Goal: Information Seeking & Learning: Learn about a topic

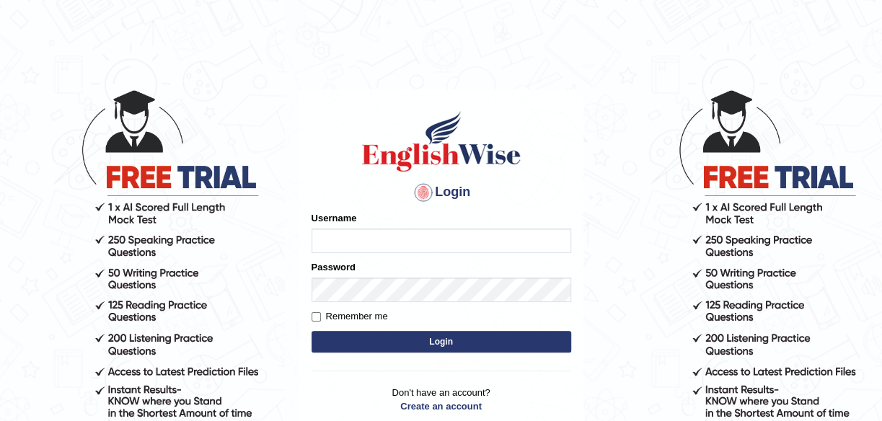
type input "maliny"
click at [437, 347] on button "Login" at bounding box center [441, 342] width 260 height 22
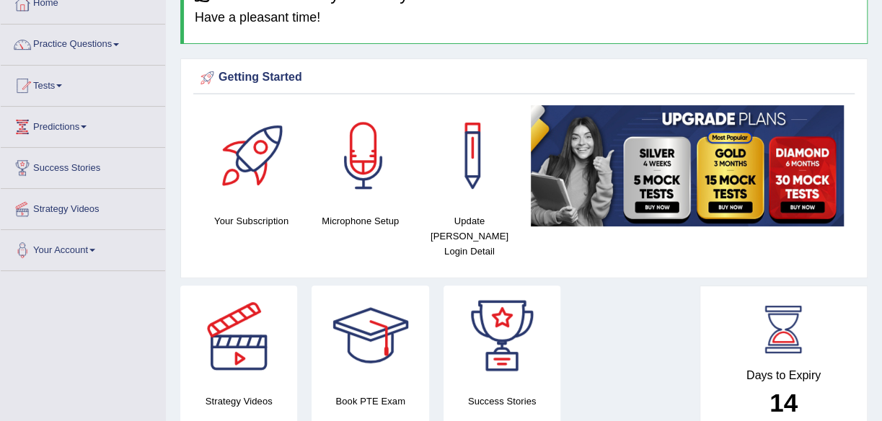
scroll to position [58, 0]
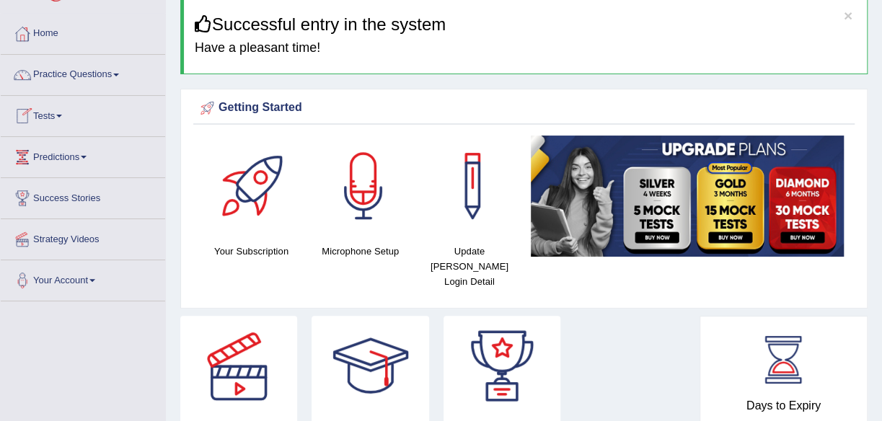
click at [61, 115] on span at bounding box center [59, 116] width 6 height 3
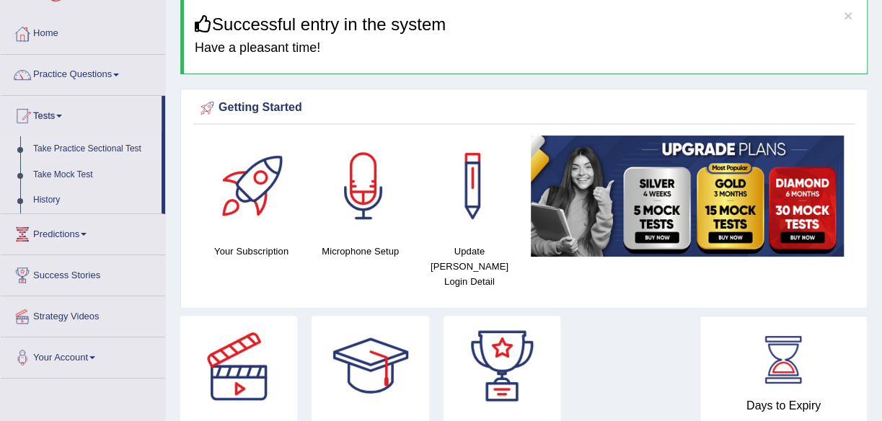
click at [83, 145] on link "Take Practice Sectional Test" at bounding box center [94, 149] width 135 height 26
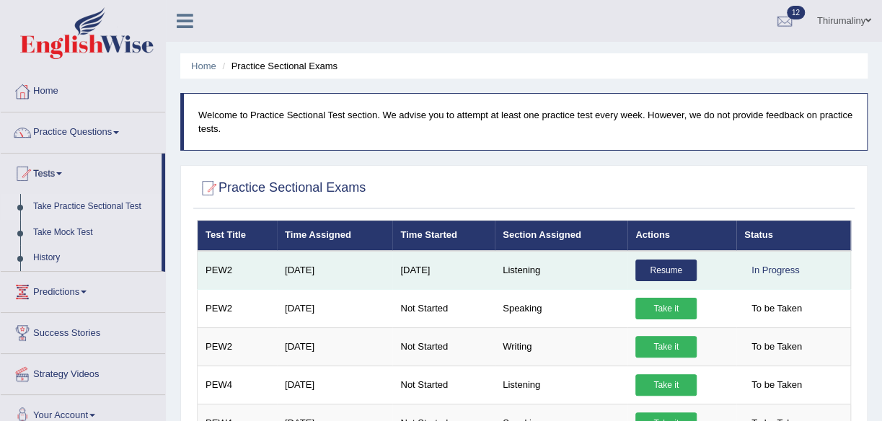
click at [665, 271] on link "Resume" at bounding box center [665, 271] width 61 height 22
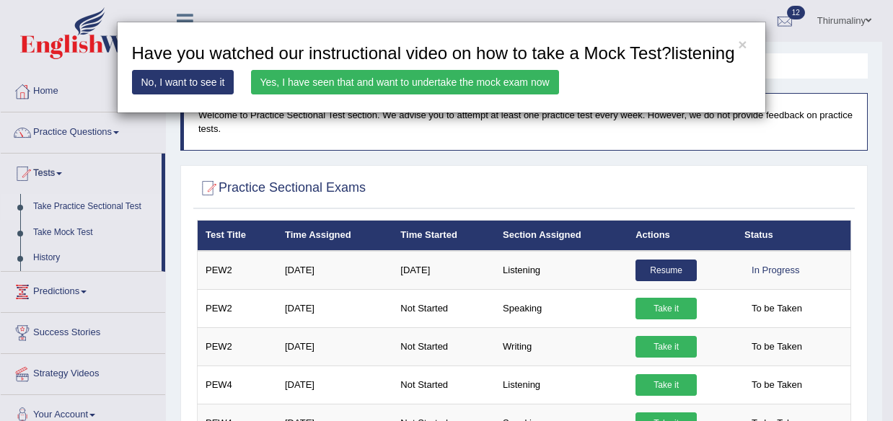
click at [469, 82] on link "Yes, I have seen that and want to undertake the mock exam now" at bounding box center [405, 82] width 308 height 25
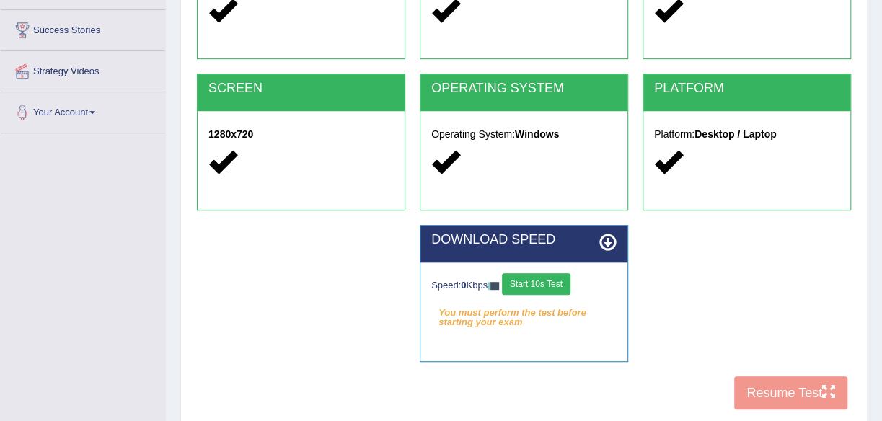
scroll to position [231, 0]
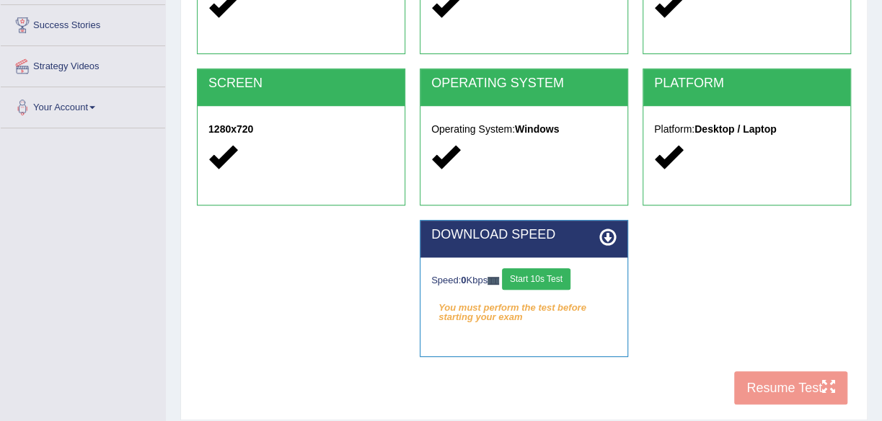
click at [536, 278] on button "Start 10s Test" at bounding box center [536, 279] width 68 height 22
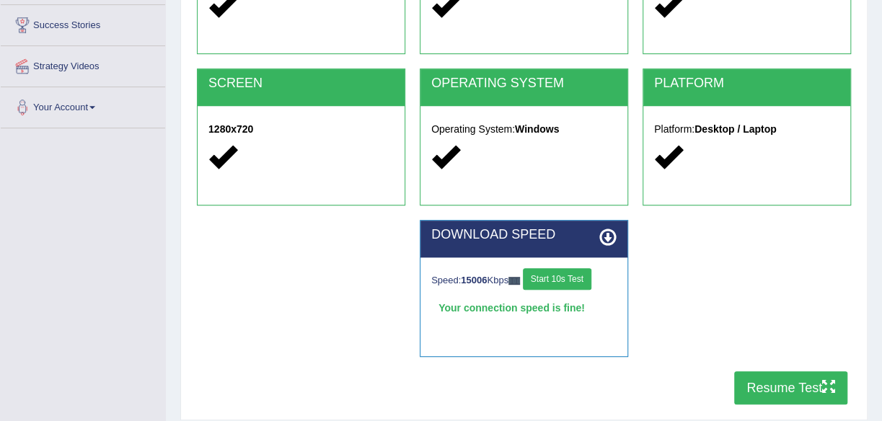
click at [801, 384] on button "Resume Test" at bounding box center [790, 387] width 113 height 33
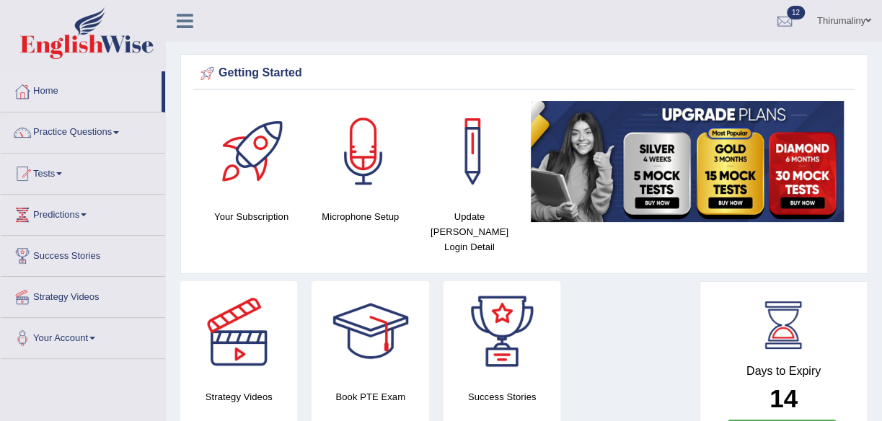
click at [63, 175] on link "Tests" at bounding box center [83, 172] width 164 height 36
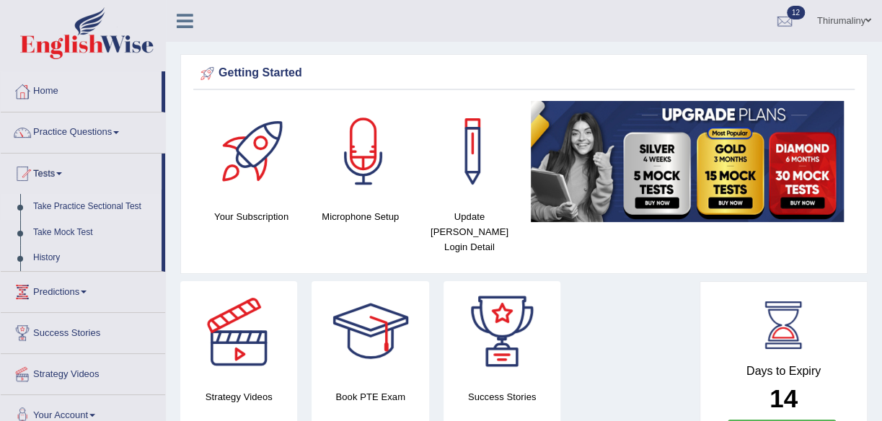
click at [73, 205] on link "Take Practice Sectional Test" at bounding box center [94, 207] width 135 height 26
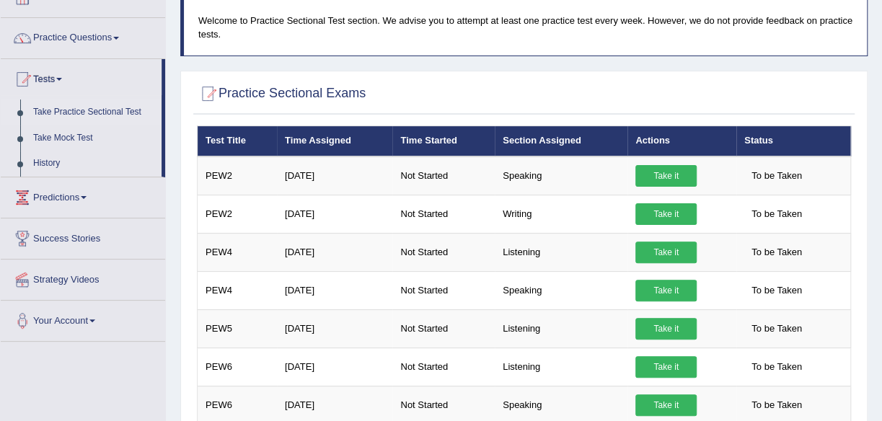
click at [881, 327] on html "Toggle navigation Home Practice Questions Speaking Practice Read Aloud Repeat S…" at bounding box center [441, 116] width 882 height 421
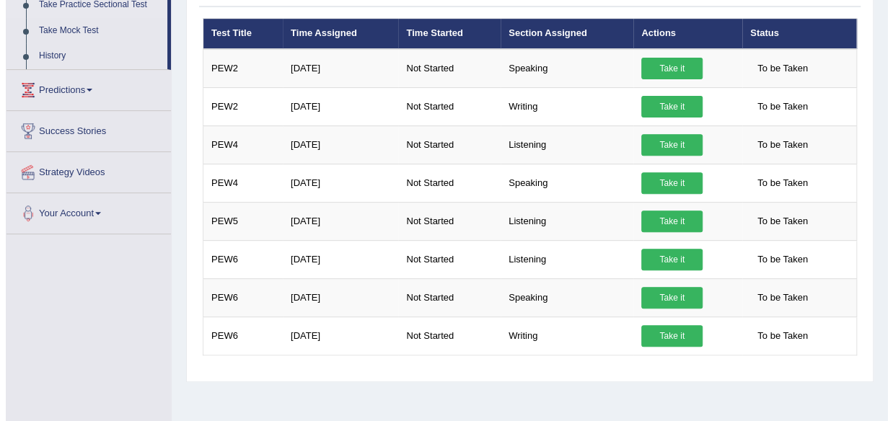
scroll to position [211, 0]
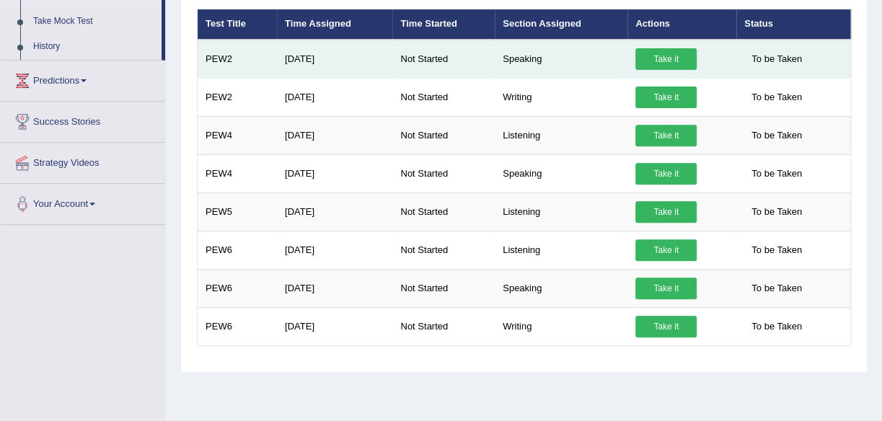
click at [666, 53] on link "Take it" at bounding box center [665, 59] width 61 height 22
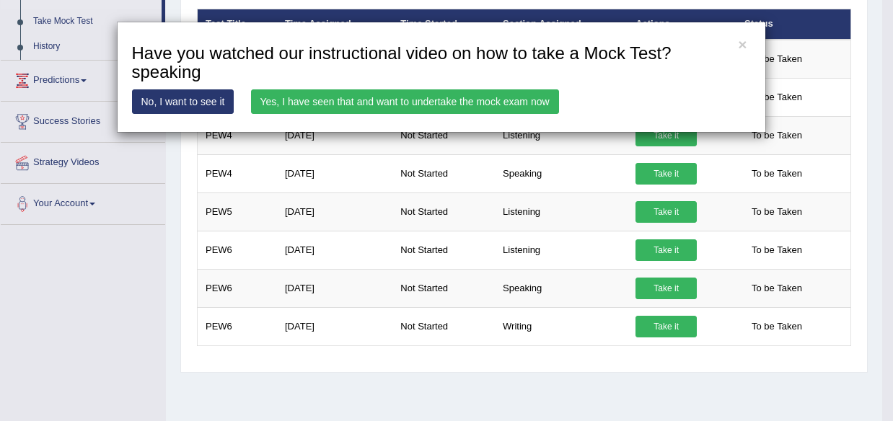
click at [464, 99] on link "Yes, I have seen that and want to undertake the mock exam now" at bounding box center [405, 101] width 308 height 25
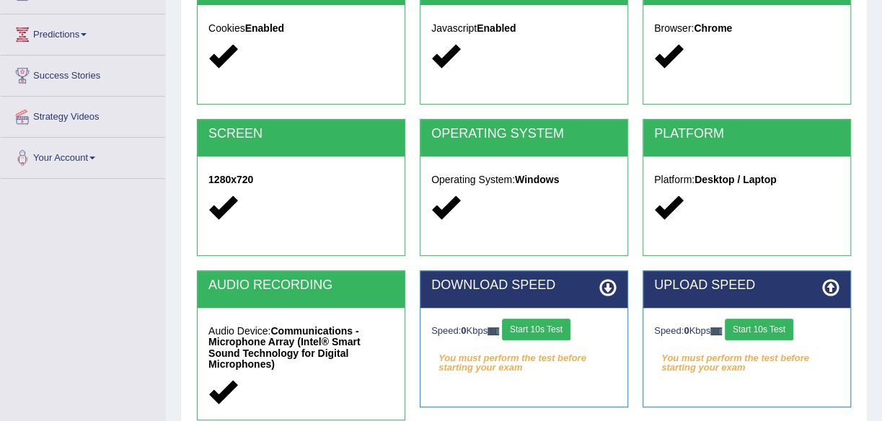
scroll to position [202, 0]
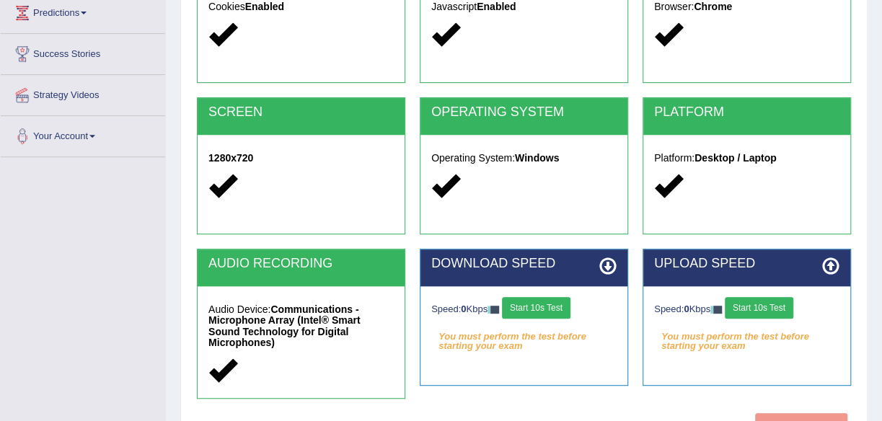
click at [551, 308] on button "Start 10s Test" at bounding box center [536, 308] width 68 height 22
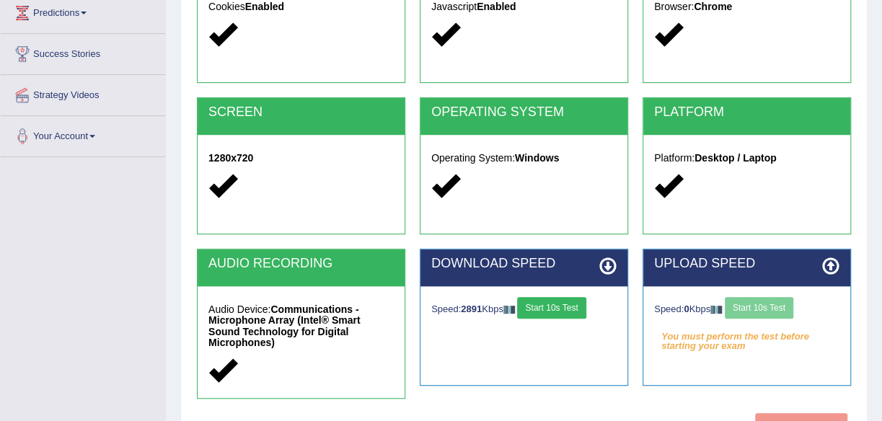
click at [782, 313] on div "Speed: 0 Kbps Start 10s Test" at bounding box center [746, 309] width 185 height 25
click at [782, 313] on button "Start 10s Test" at bounding box center [759, 308] width 68 height 22
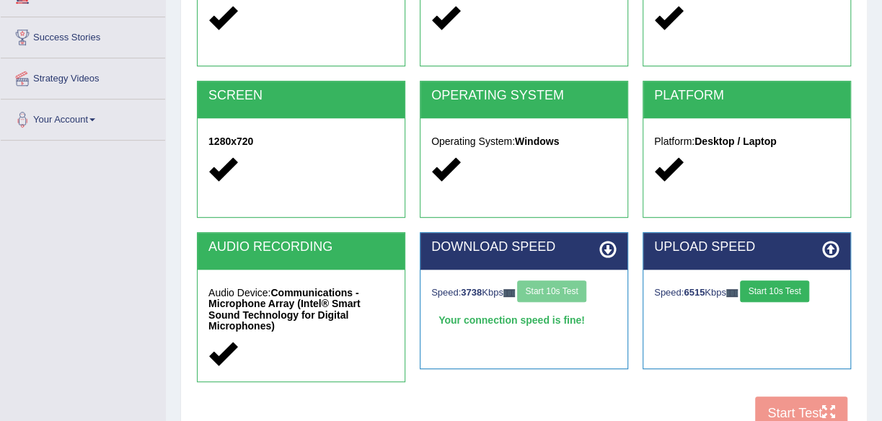
scroll to position [231, 0]
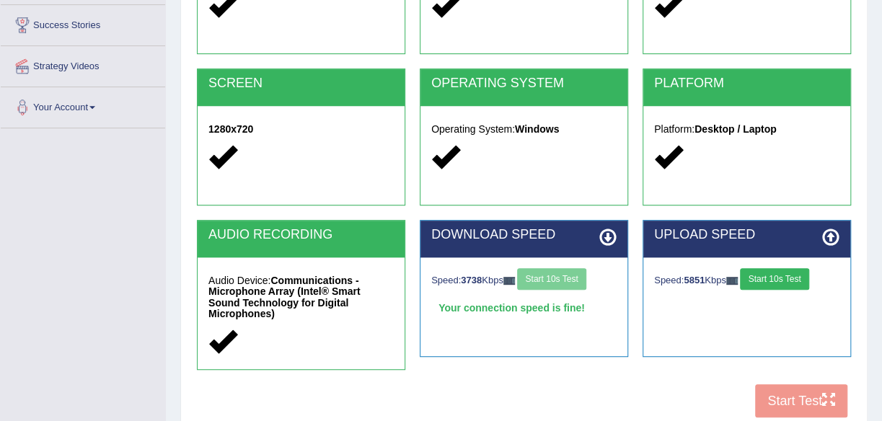
click at [831, 397] on div "COOKIES Cookies Enabled JAVASCRIPT Javascript Enabled BROWSER Browser: Chrome S…" at bounding box center [523, 171] width 661 height 508
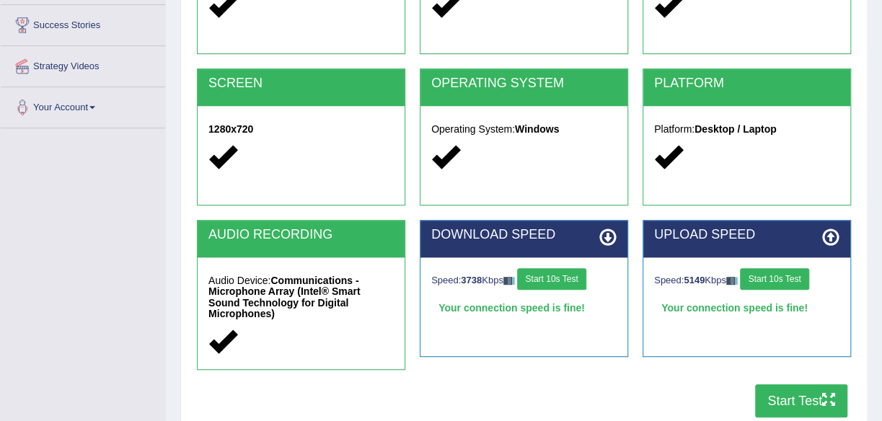
click at [785, 393] on button "Start Test" at bounding box center [801, 400] width 92 height 33
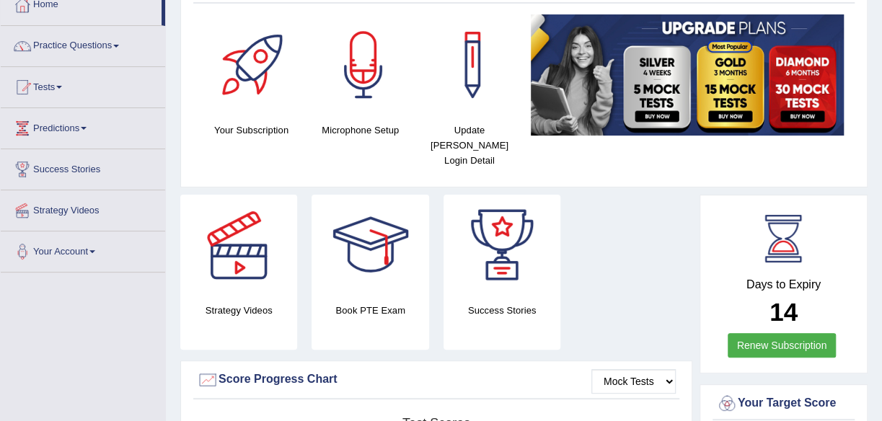
scroll to position [76, 0]
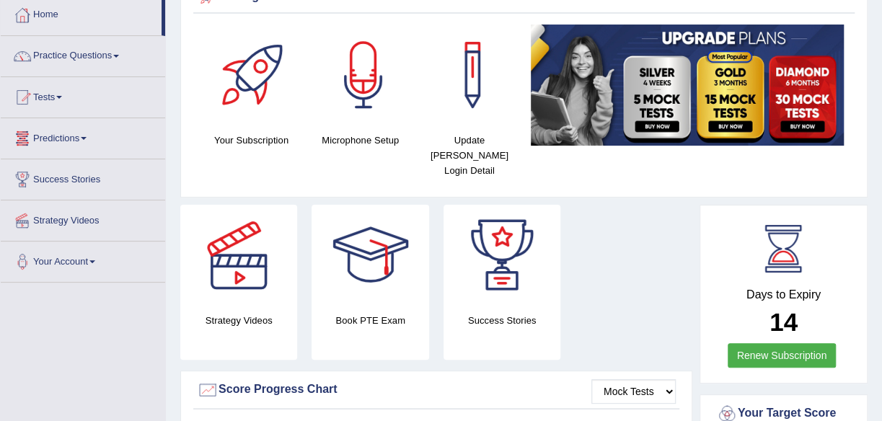
click at [68, 94] on link "Tests" at bounding box center [83, 95] width 164 height 36
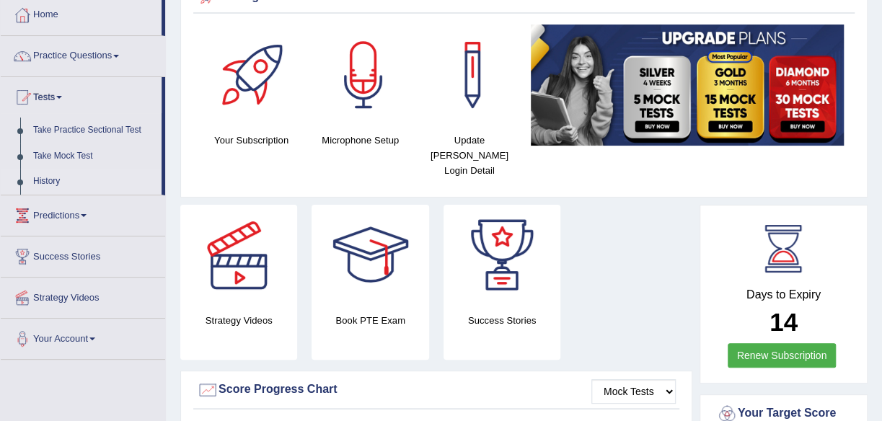
click at [53, 184] on link "History" at bounding box center [94, 182] width 135 height 26
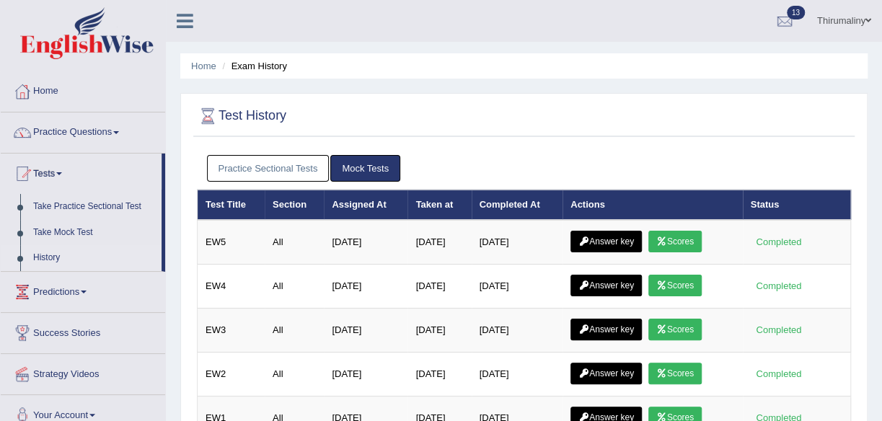
click at [305, 159] on link "Practice Sectional Tests" at bounding box center [268, 168] width 123 height 27
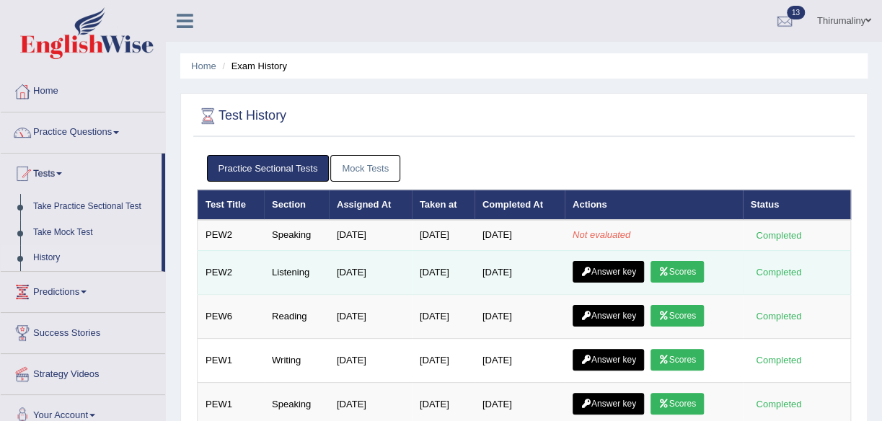
click at [591, 267] on icon at bounding box center [585, 271] width 11 height 9
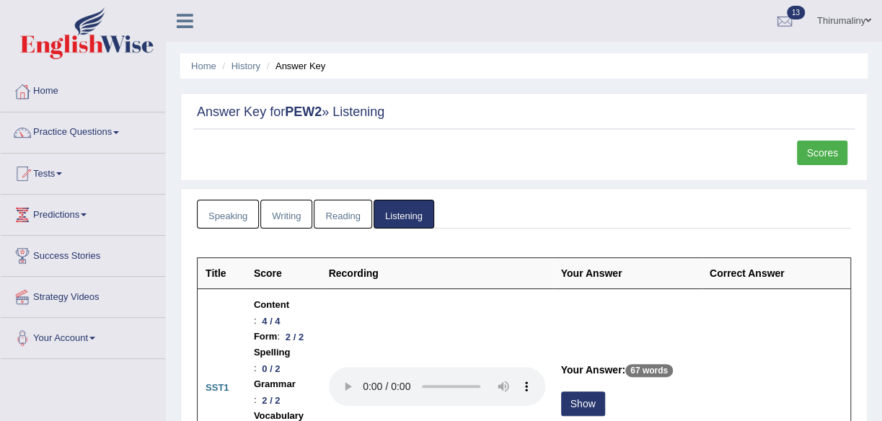
click at [836, 148] on link "Scores" at bounding box center [822, 153] width 50 height 25
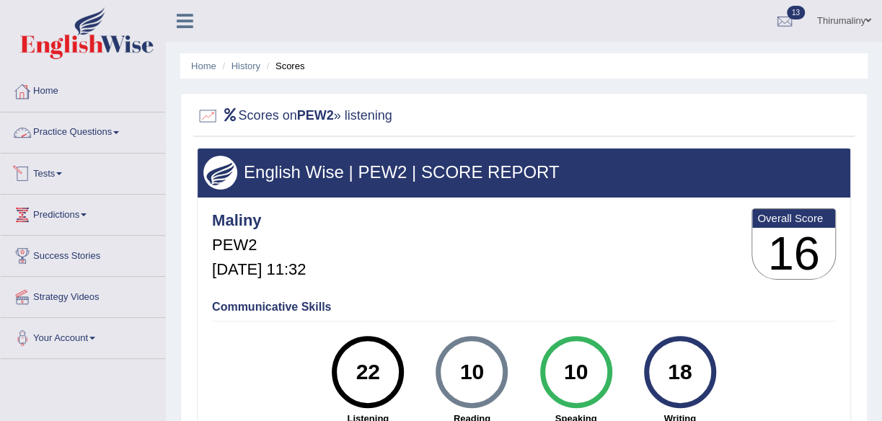
click at [62, 174] on span at bounding box center [59, 173] width 6 height 3
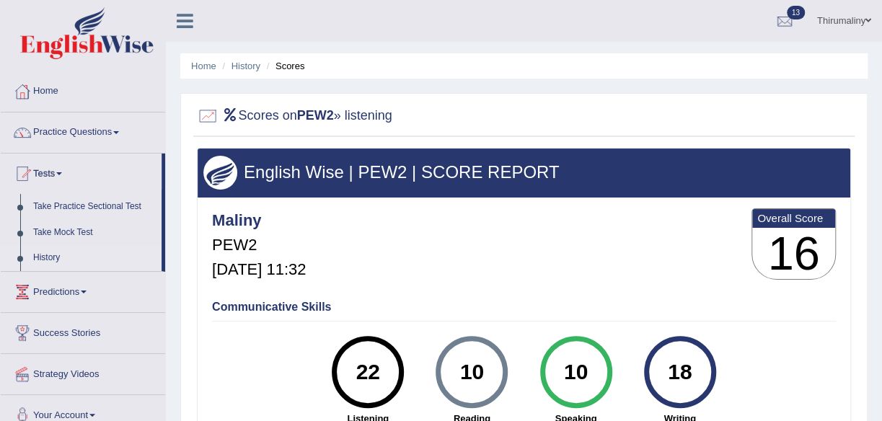
click at [56, 259] on link "History" at bounding box center [94, 258] width 135 height 26
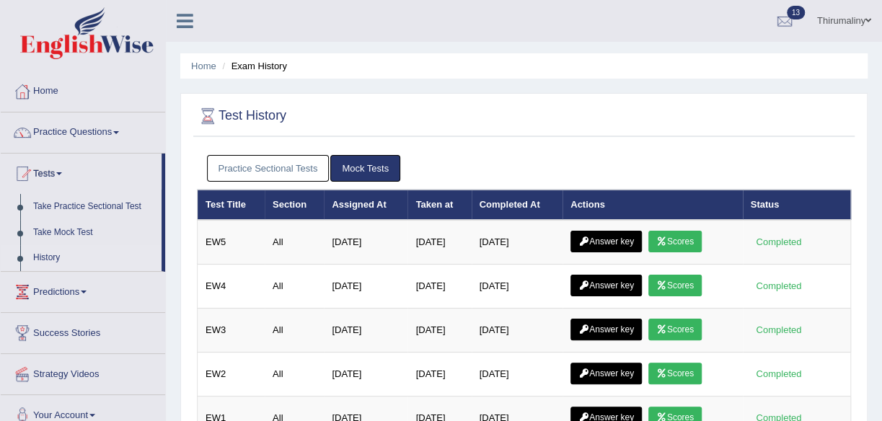
click at [260, 167] on link "Practice Sectional Tests" at bounding box center [268, 168] width 123 height 27
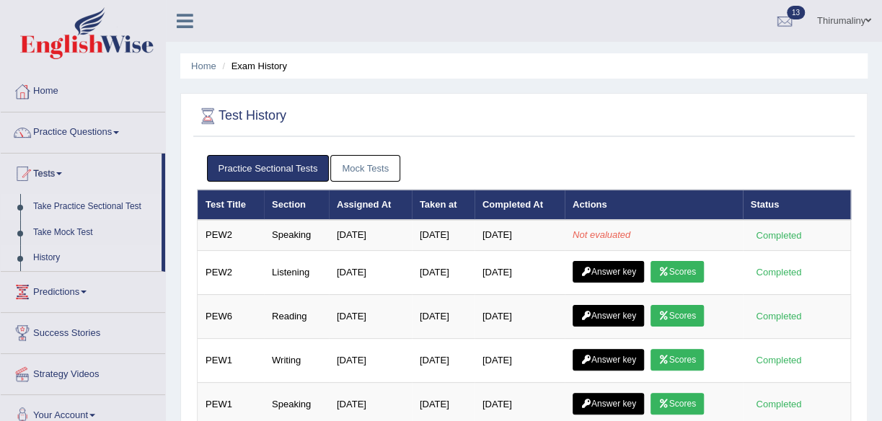
click at [124, 201] on link "Take Practice Sectional Test" at bounding box center [94, 207] width 135 height 26
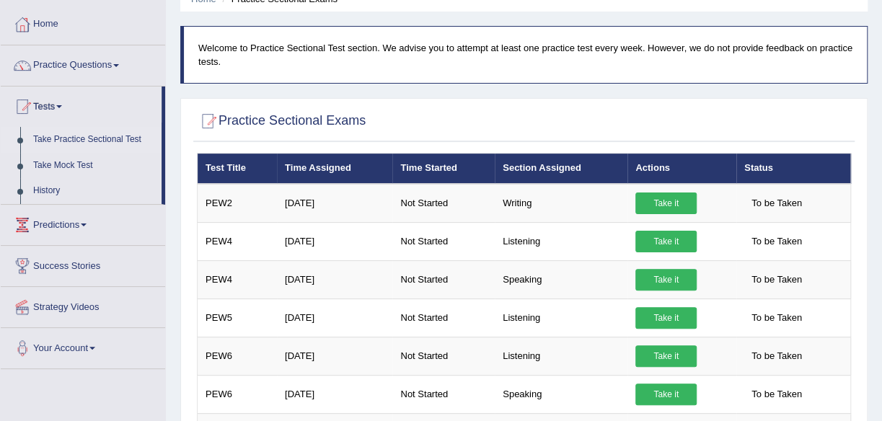
scroll to position [38, 0]
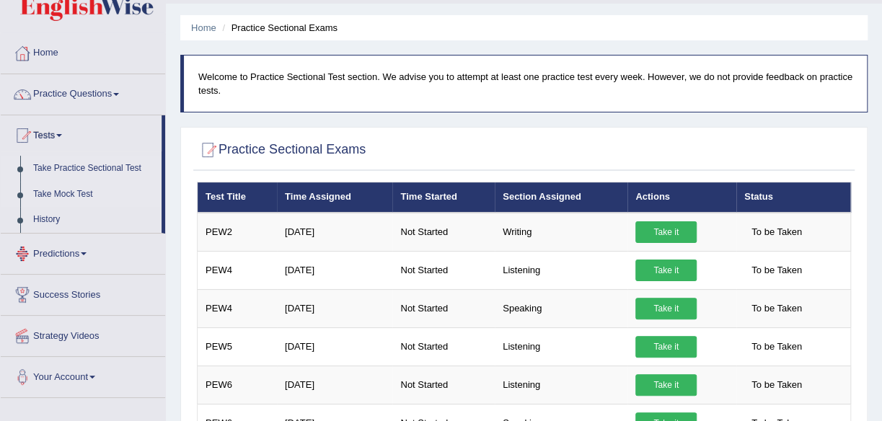
click at [78, 187] on link "Take Mock Test" at bounding box center [94, 195] width 135 height 26
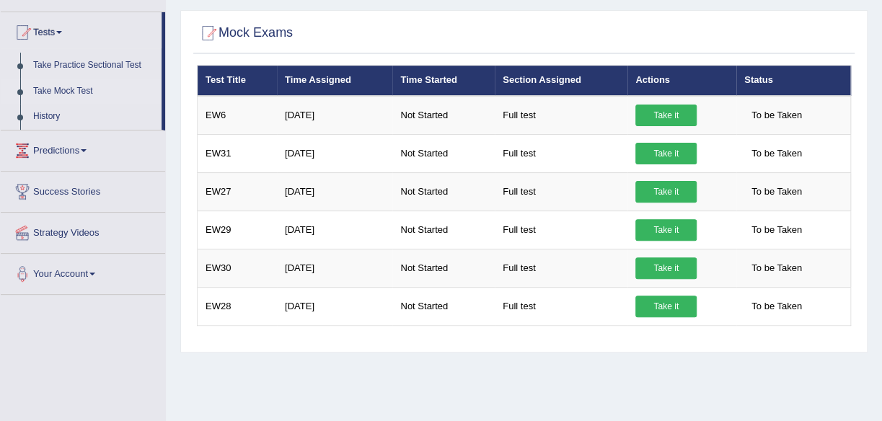
scroll to position [144, 0]
